Goal: Check status

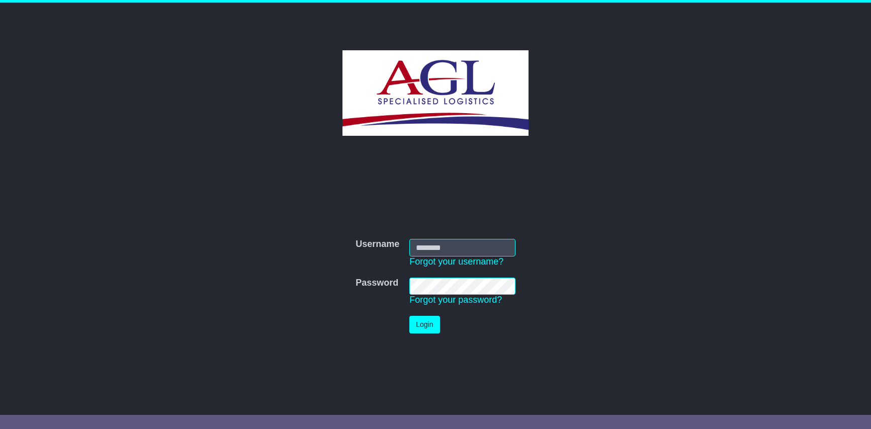
type input "***"
click at [427, 320] on button "Login" at bounding box center [424, 325] width 30 height 18
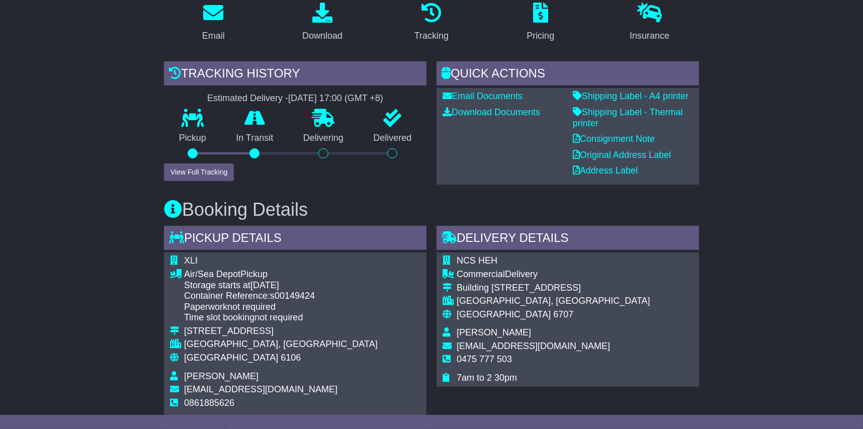
scroll to position [201, 0]
